Goal: Check status: Check status

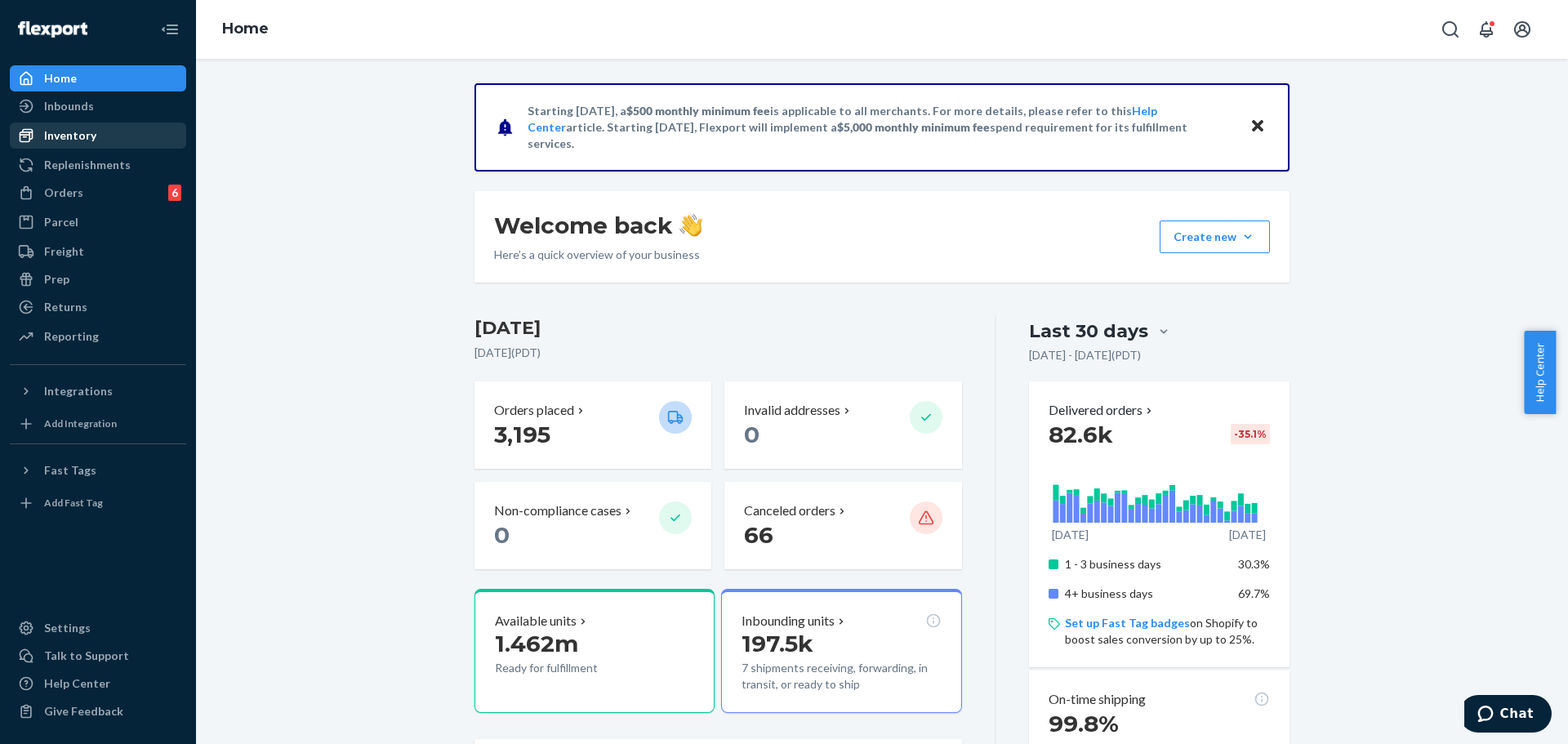
click at [100, 137] on div "Inventory" at bounding box center [98, 135] width 173 height 23
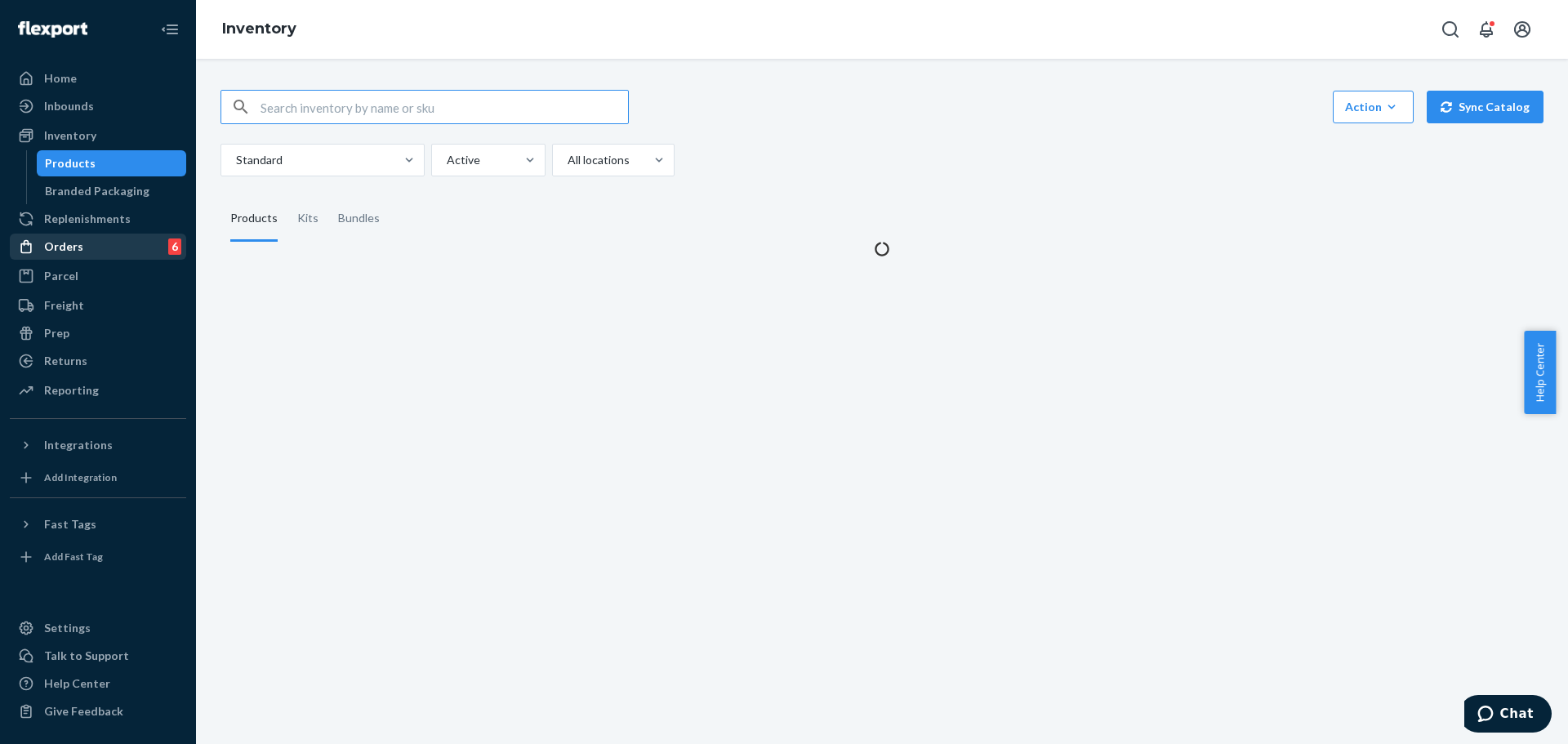
click at [86, 253] on div "Orders 6" at bounding box center [98, 246] width 173 height 23
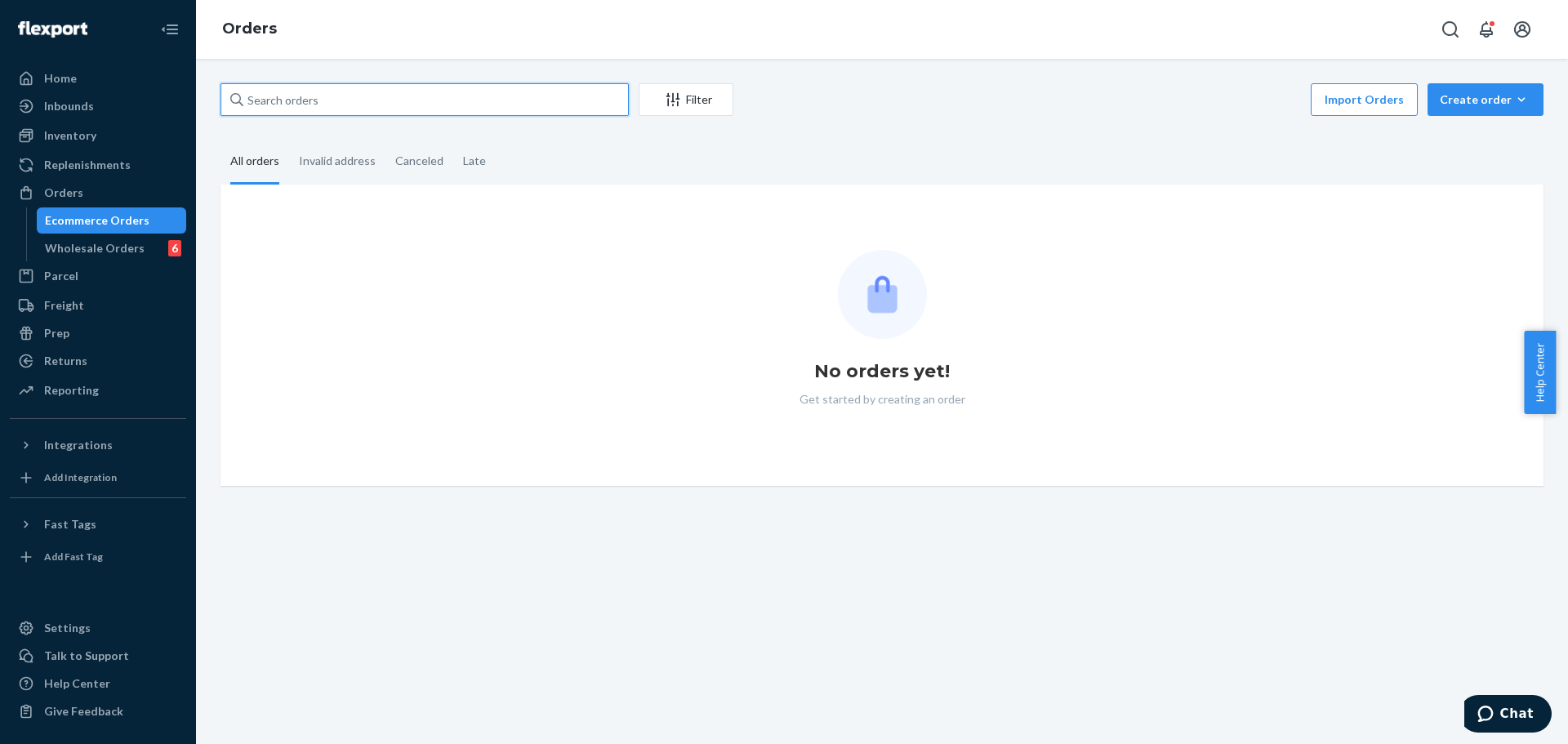
click at [382, 106] on input "text" at bounding box center [424, 100] width 408 height 33
paste input "MU02415479823"
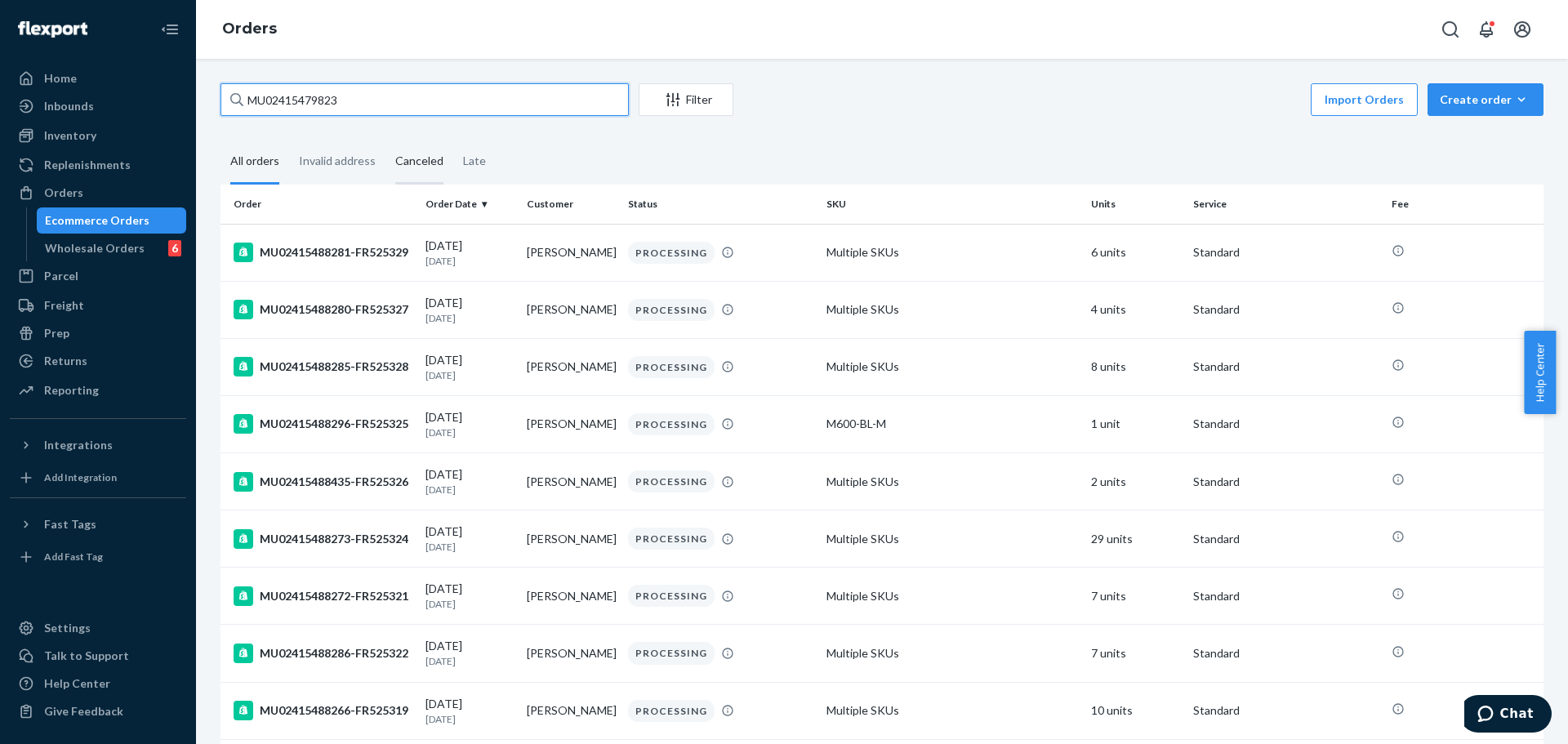
type input "MU02415479823"
click at [400, 165] on div "Canceled" at bounding box center [419, 161] width 48 height 45
click at [386, 139] on input "Canceled" at bounding box center [386, 139] width 0 height 0
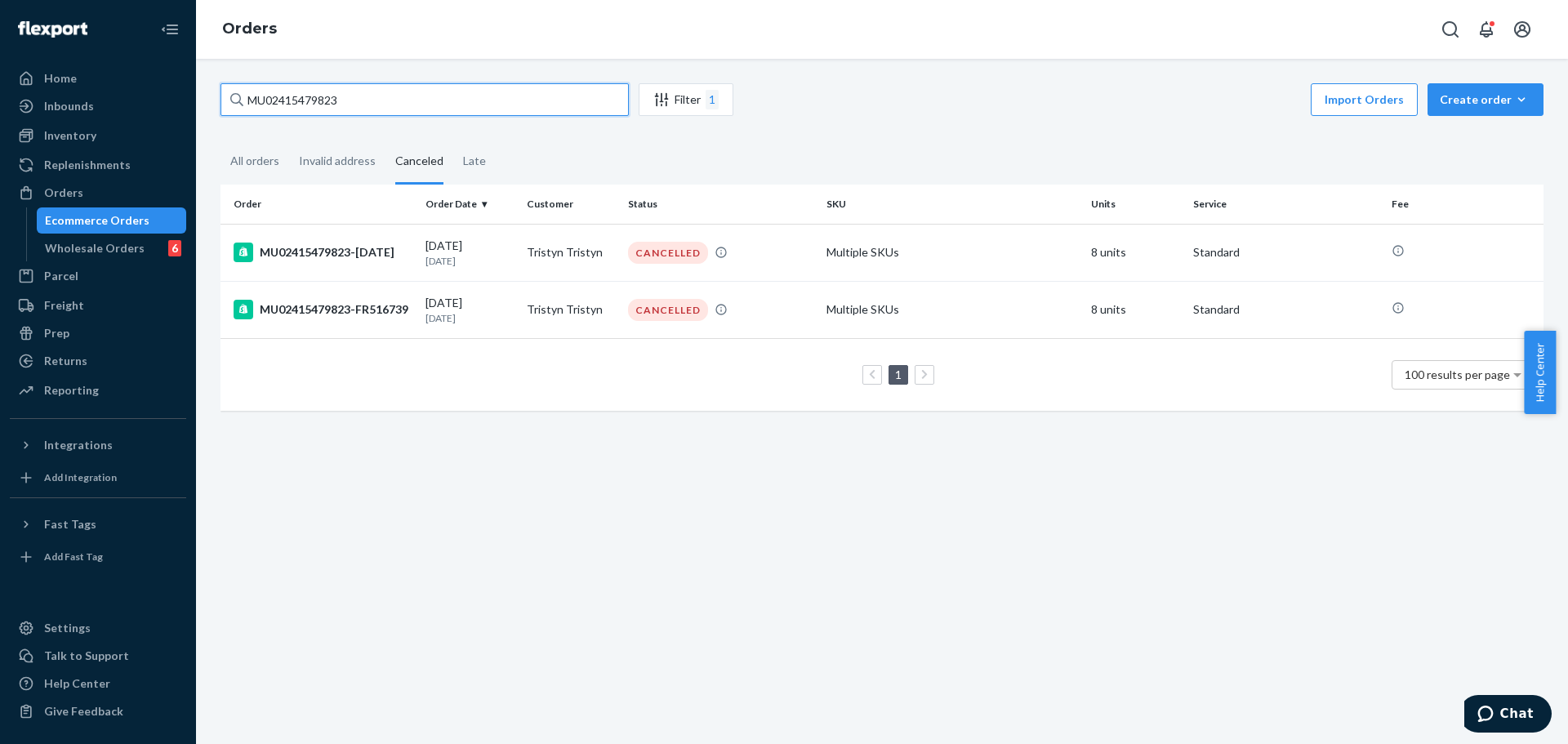
click at [322, 98] on input "MU02415479823" at bounding box center [424, 100] width 408 height 33
click at [309, 95] on input "MU02415479823" at bounding box center [424, 100] width 408 height 33
click at [309, 94] on input "MU02415479823" at bounding box center [424, 100] width 408 height 33
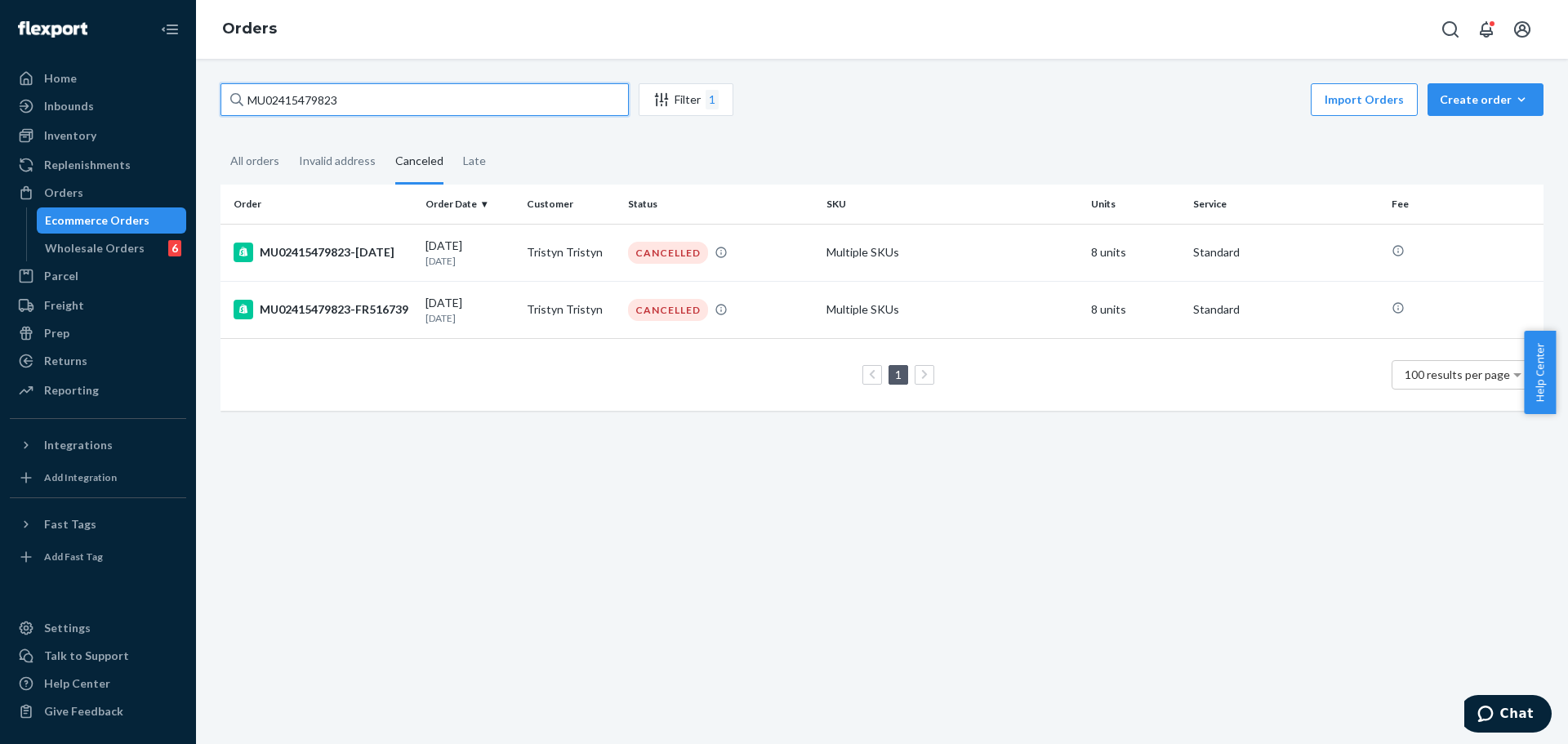
click at [309, 94] on input "MU02415479823" at bounding box center [424, 100] width 408 height 33
